Goal: Transaction & Acquisition: Obtain resource

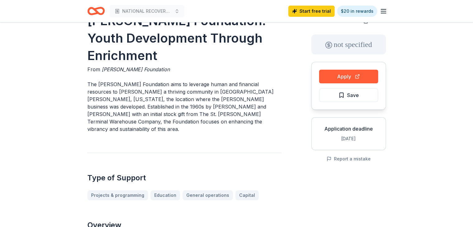
scroll to position [31, 0]
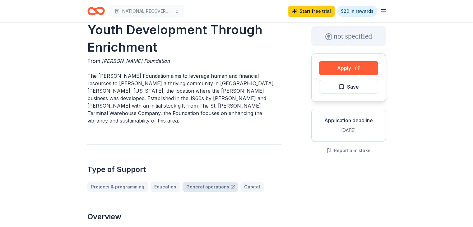
click at [208, 182] on link "General operations" at bounding box center [210, 187] width 55 height 10
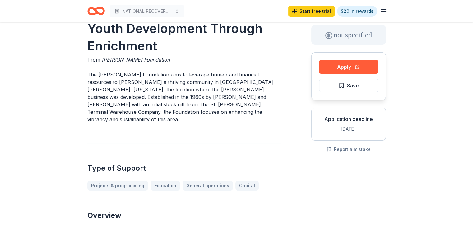
scroll to position [62, 0]
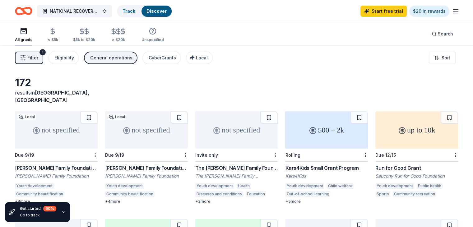
click at [401, 164] on div "Run for Good Grant" at bounding box center [417, 167] width 83 height 7
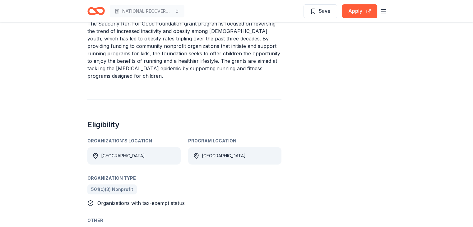
scroll to position [218, 0]
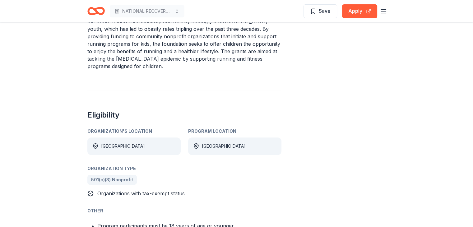
drag, startPoint x: 264, startPoint y: 102, endPoint x: 264, endPoint y: 135, distance: 33.6
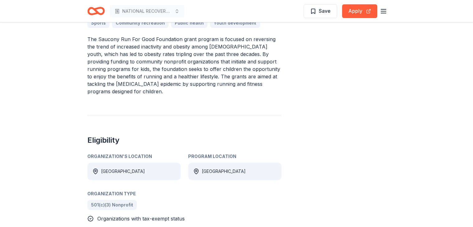
scroll to position [171, 0]
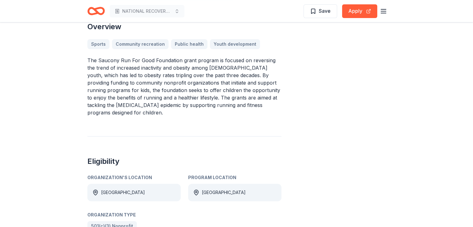
click at [194, 44] on div "Sports Community recreation Public health Youth development" at bounding box center [184, 44] width 194 height 10
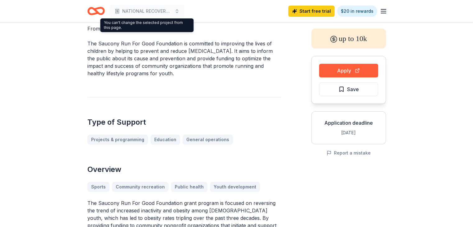
scroll to position [62, 0]
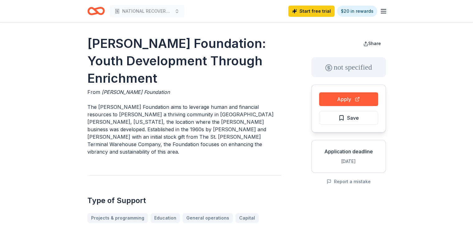
click at [386, 10] on icon "button" at bounding box center [383, 10] width 7 height 7
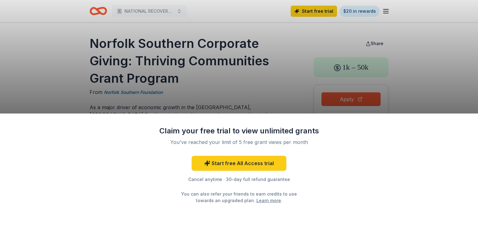
click at [292, 64] on div "Claim your free trial to view unlimited grants You've reached your limit of 5 f…" at bounding box center [239, 113] width 478 height 227
click at [454, 55] on div "Claim your free trial to view unlimited grants You've reached your limit of 5 f…" at bounding box center [239, 113] width 478 height 227
click at [59, 58] on div "Claim your free trial to view unlimited grants You've reached your limit of 5 f…" at bounding box center [239, 113] width 478 height 227
click at [59, 56] on div "Claim your free trial to view unlimited grants You've reached your limit of 5 f…" at bounding box center [239, 113] width 478 height 227
click at [282, 77] on div "Claim your free trial to view unlimited grants You've reached your limit of 5 f…" at bounding box center [239, 113] width 478 height 227
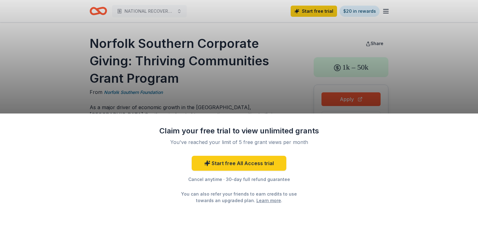
click at [435, 46] on div "Claim your free trial to view unlimited grants You've reached your limit of 5 f…" at bounding box center [239, 113] width 478 height 227
click at [381, 224] on div "Claim your free trial to view unlimited grants You've reached your limit of 5 f…" at bounding box center [239, 171] width 478 height 114
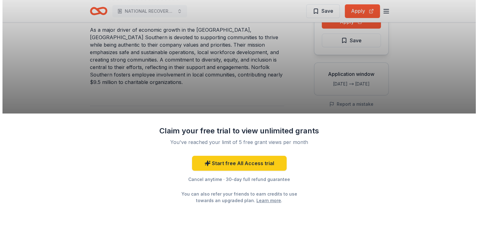
scroll to position [93, 0]
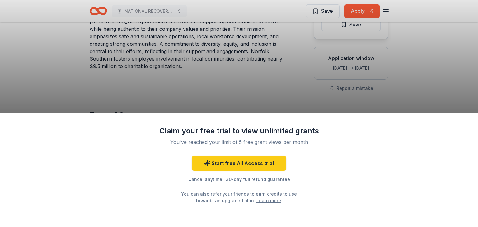
click at [329, 10] on div "Claim your free trial to view unlimited grants You've reached your limit of 5 f…" at bounding box center [239, 113] width 478 height 227
click at [359, 9] on div "Claim your free trial to view unlimited grants You've reached your limit of 5 f…" at bounding box center [239, 113] width 478 height 227
click at [389, 12] on div "Claim your free trial to view unlimited grants You've reached your limit of 5 f…" at bounding box center [239, 113] width 478 height 227
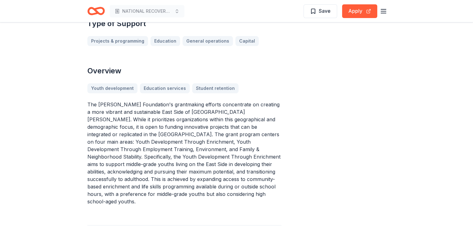
scroll to position [187, 0]
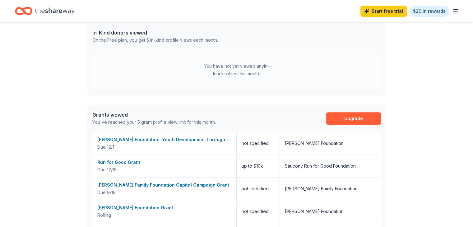
scroll to position [249, 0]
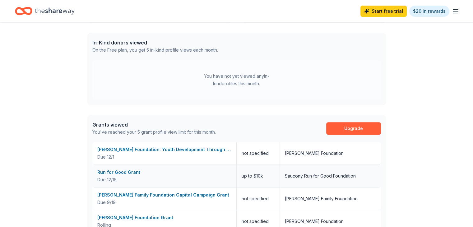
click at [127, 171] on div "Run for Good Grant" at bounding box center [164, 172] width 134 height 7
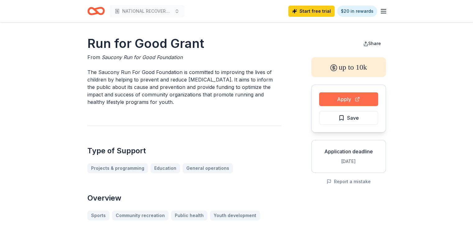
click at [349, 100] on button "Apply" at bounding box center [348, 99] width 59 height 14
